Goal: Check status

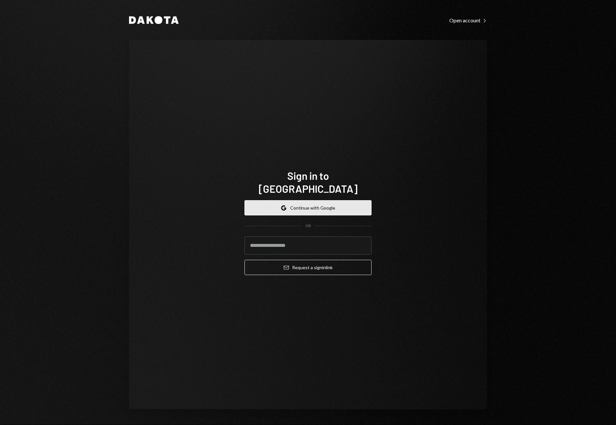
click at [318, 200] on button "Google Continue with Google" at bounding box center [307, 207] width 127 height 15
click at [305, 242] on input "email" at bounding box center [307, 246] width 127 height 18
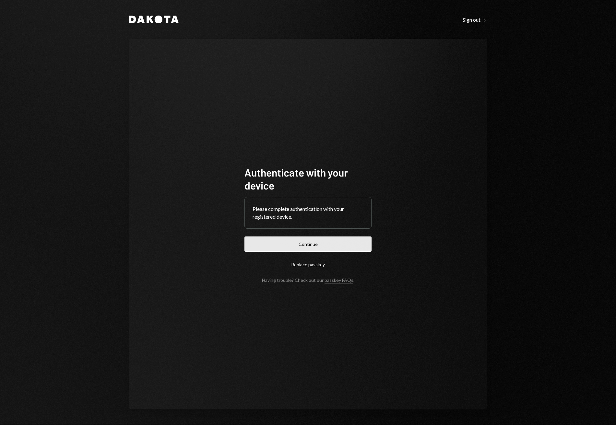
click at [306, 243] on button "Continue" at bounding box center [307, 244] width 127 height 15
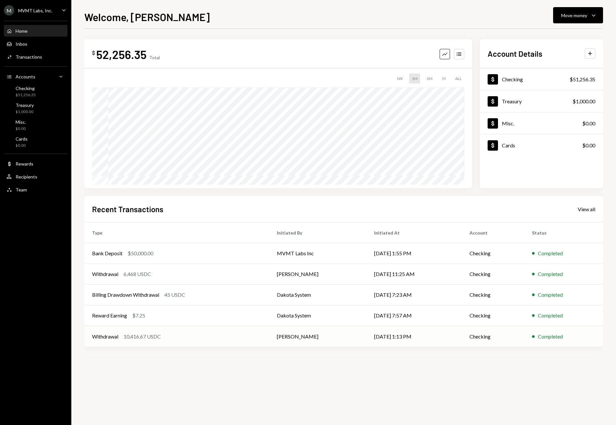
click at [222, 338] on div "Withdrawal 10,416.67 USDC" at bounding box center [176, 337] width 169 height 8
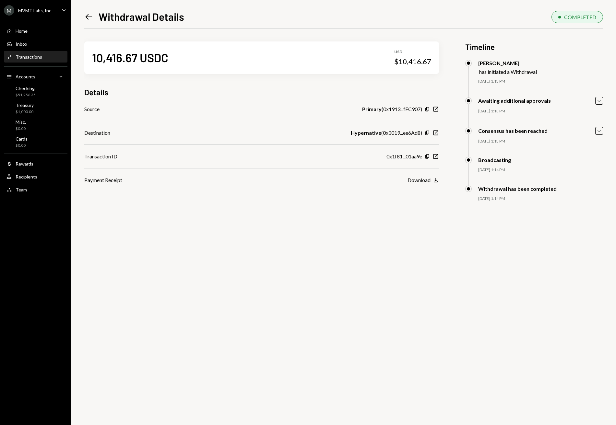
click at [87, 17] on icon at bounding box center [89, 17] width 7 height 6
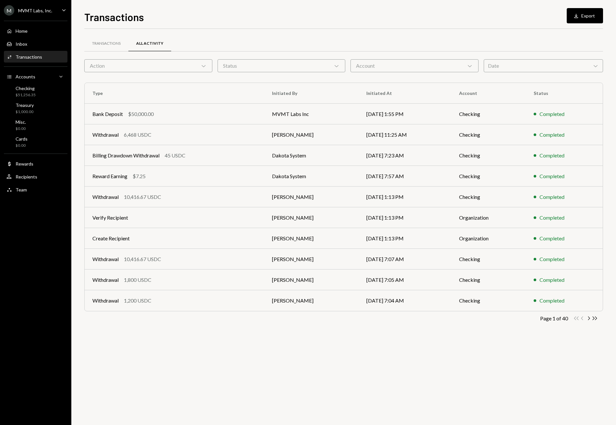
click at [34, 57] on div "Transactions" at bounding box center [29, 57] width 27 height 6
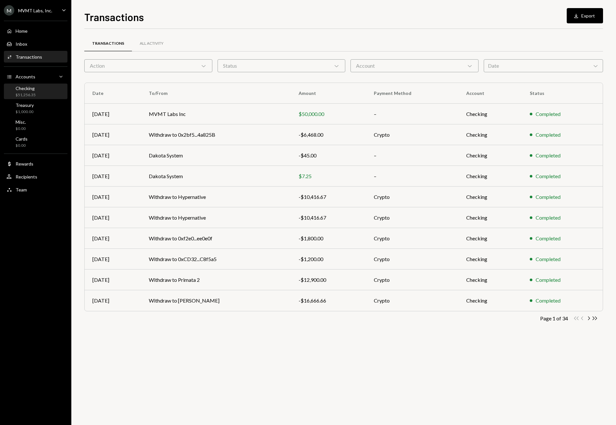
click at [30, 91] on div "Checking $51,256.35" at bounding box center [26, 92] width 20 height 12
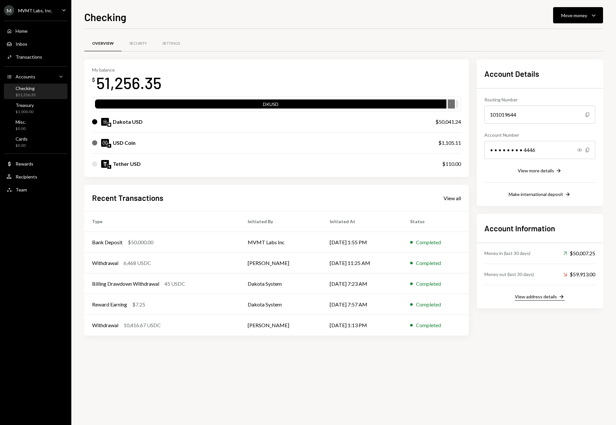
click at [533, 299] on div "View address details" at bounding box center [536, 297] width 42 height 6
